Goal: Check status: Check status

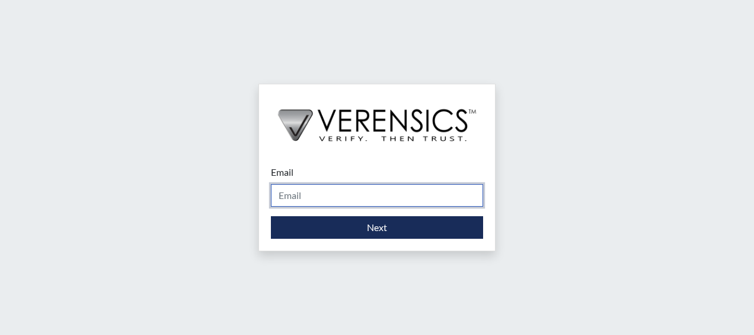
click at [300, 191] on input "Email" at bounding box center [377, 195] width 212 height 23
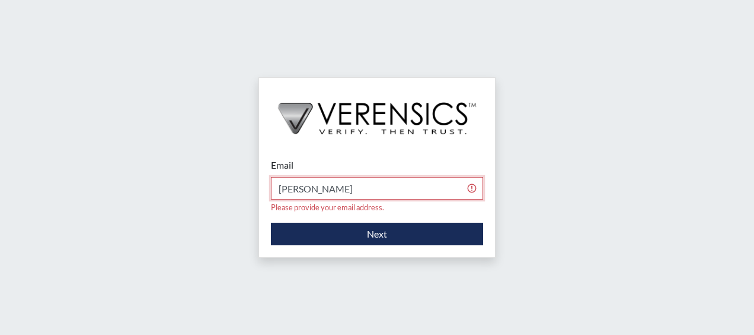
type input "[PERSON_NAME][EMAIL_ADDRESS][DOMAIN_NAME]"
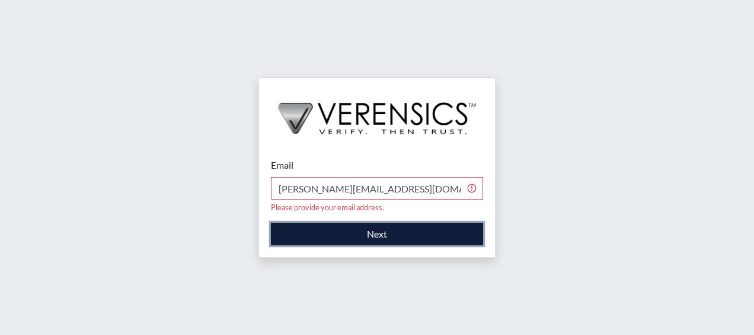
click at [358, 229] on button "Next" at bounding box center [377, 233] width 212 height 23
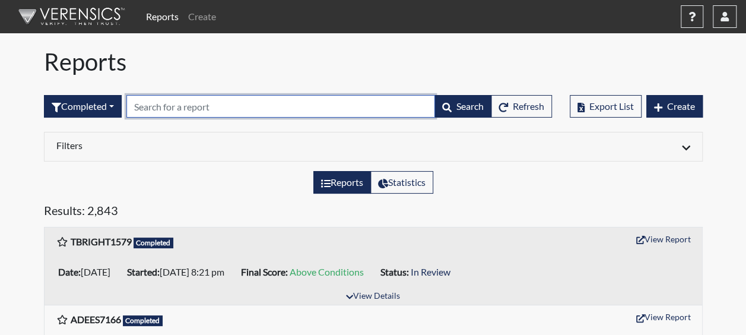
click at [147, 104] on input "text" at bounding box center [280, 106] width 308 height 23
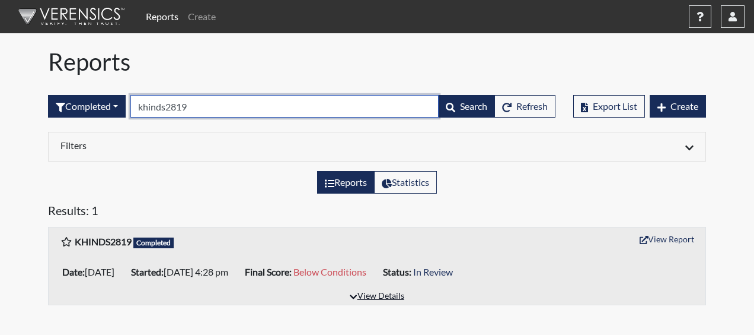
type input "khinds2819"
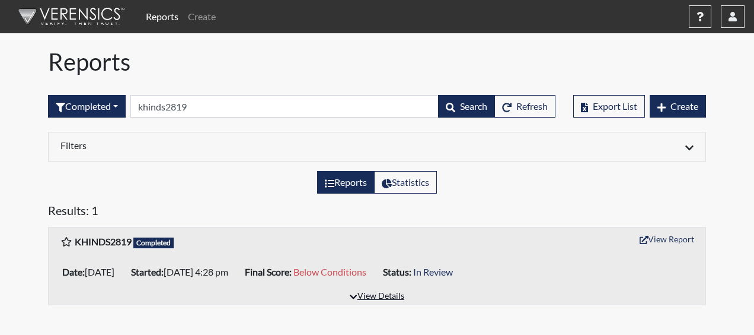
click at [367, 292] on button "View Details" at bounding box center [377, 296] width 65 height 16
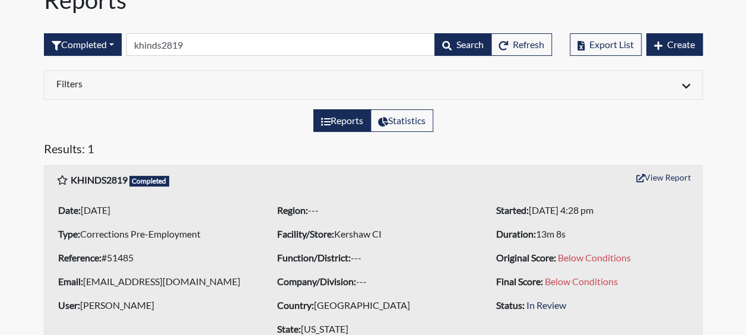
scroll to position [97, 0]
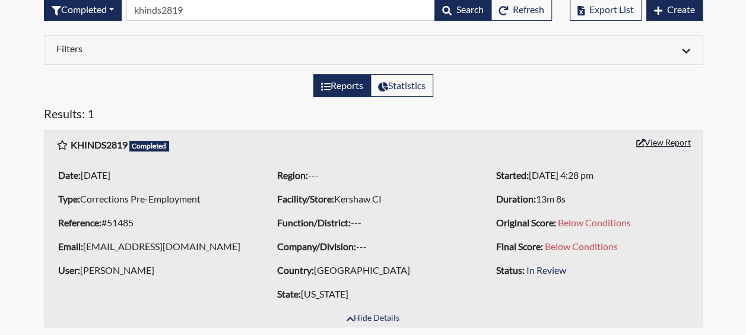
click at [659, 140] on button "View Report" at bounding box center [662, 142] width 65 height 18
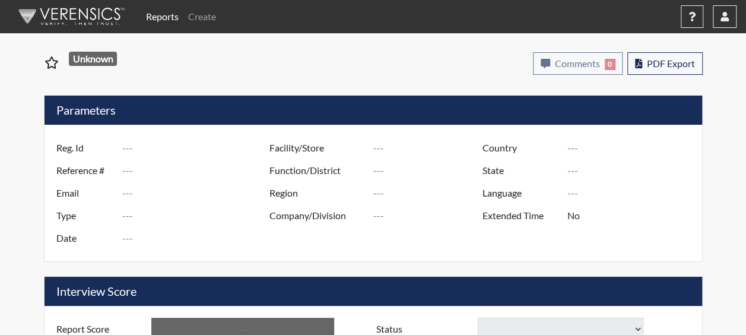
type input "KHINDS2819"
type input "51485"
type input "[EMAIL_ADDRESS][DOMAIN_NAME]"
type input "Corrections Pre-Employment"
type input "[DATE]"
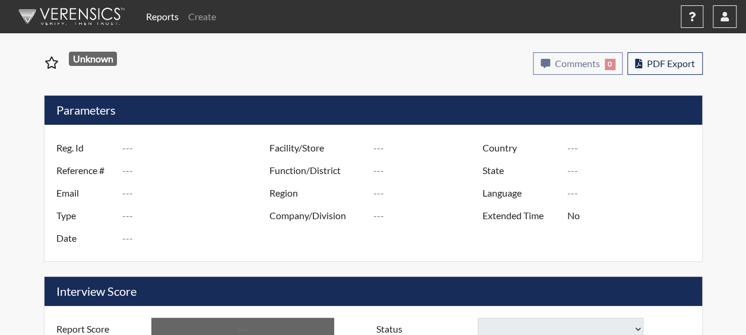
type input "Kershaw CI"
type input "[GEOGRAPHIC_DATA]"
type input "[US_STATE]"
type input "English"
type input "Yes"
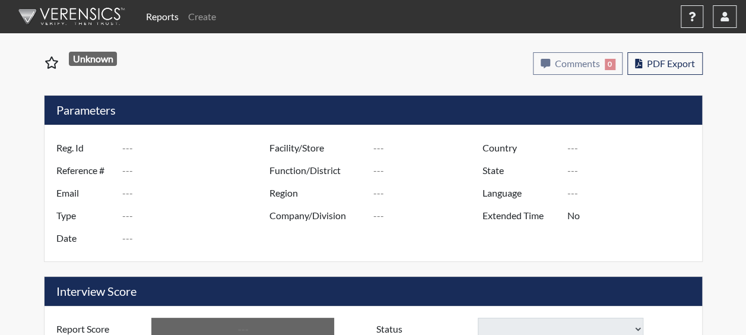
type input "Below Conditions"
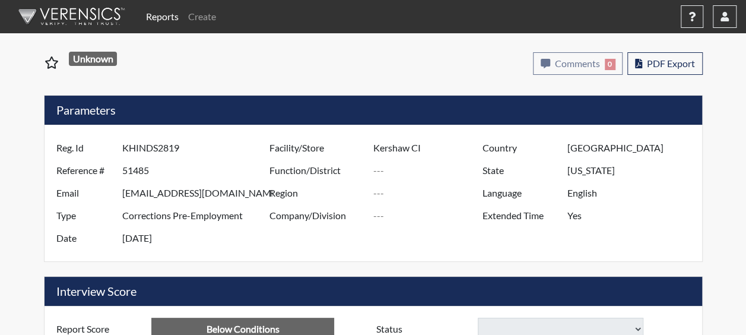
select select
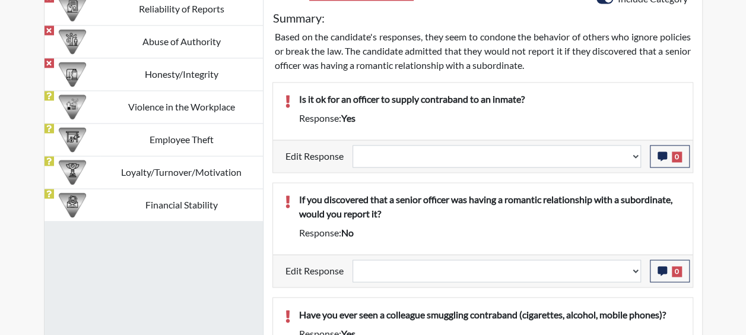
scroll to position [767, 0]
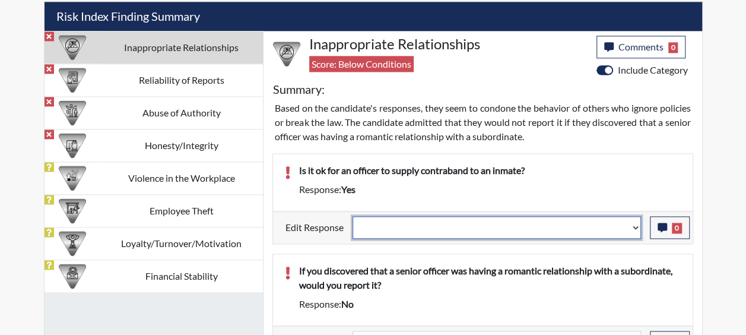
click at [636, 222] on select "Question is not relevant. Results will be updated. Reasonable explanation provi…" at bounding box center [496, 227] width 288 height 23
select select "reasonable-explanation-provided"
click at [352, 216] on select "Question is not relevant. Results will be updated. Reasonable explanation provi…" at bounding box center [496, 227] width 288 height 23
select select
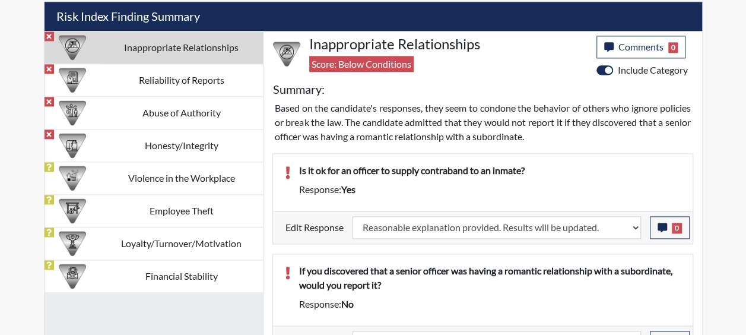
select select
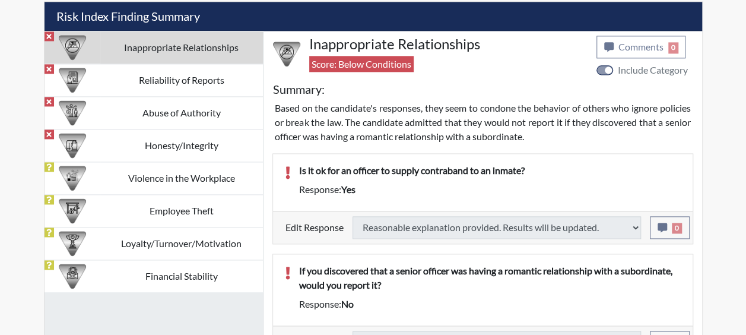
select select
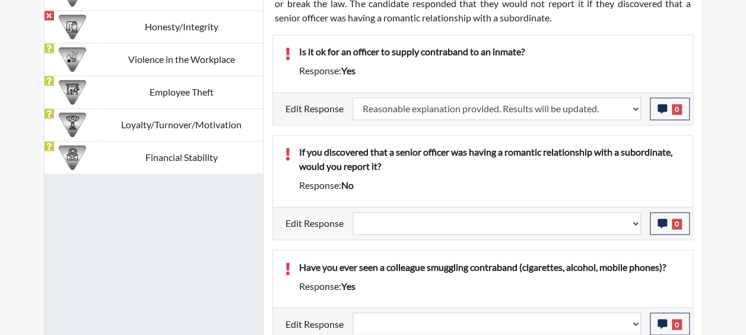
scroll to position [197, 493]
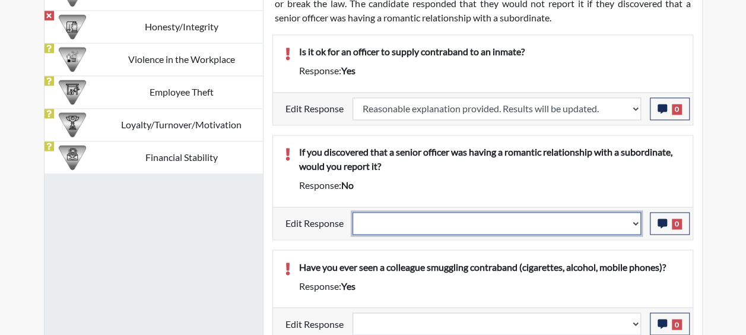
click at [637, 214] on select "Question is not relevant. Results will be updated. Reasonable explanation provi…" at bounding box center [496, 223] width 288 height 23
select select "reasonable-explanation-provided"
click at [352, 212] on select "Question is not relevant. Results will be updated. Reasonable explanation provi…" at bounding box center [496, 223] width 288 height 23
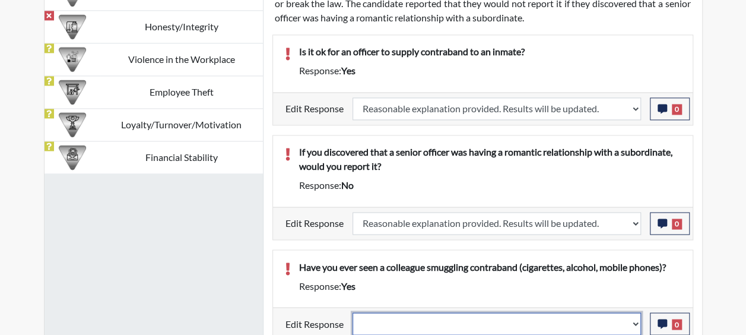
click at [636, 317] on select "Question is not relevant. Results will be updated. Reasonable explanation provi…" at bounding box center [496, 323] width 288 height 23
select select "reasonable-explanation-provided"
click at [352, 312] on select "Question is not relevant. Results will be updated. Reasonable explanation provi…" at bounding box center [496, 323] width 288 height 23
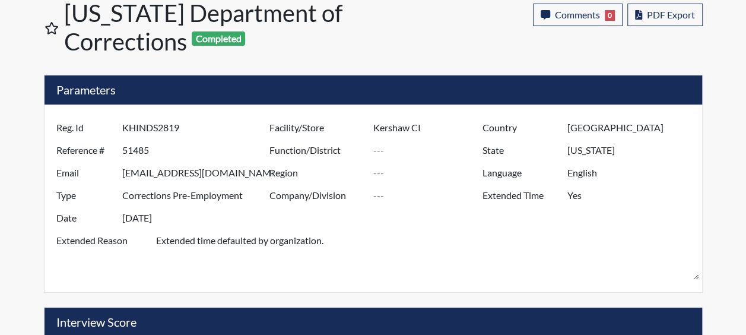
scroll to position [0, 0]
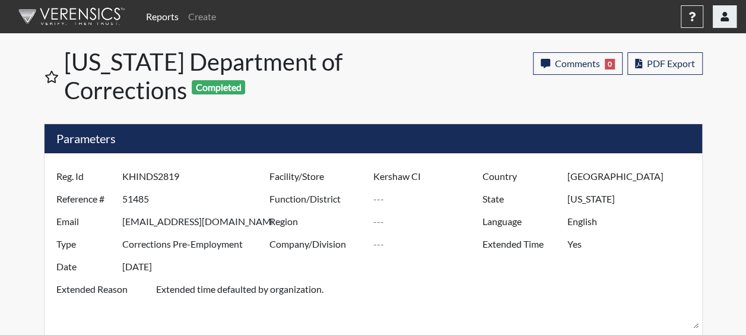
click at [721, 20] on icon "button" at bounding box center [724, 16] width 8 height 9
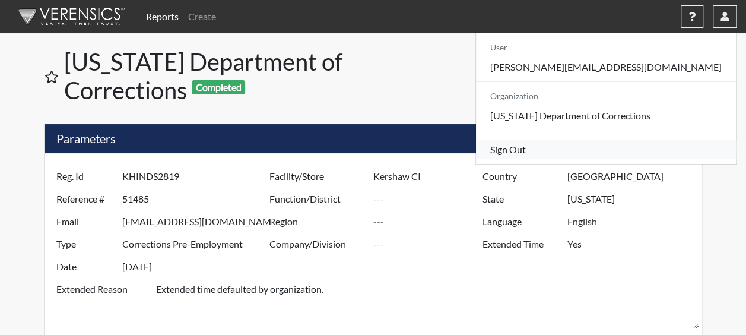
click at [649, 159] on link "Sign Out" at bounding box center [606, 149] width 260 height 19
